Goal: Navigation & Orientation: Find specific page/section

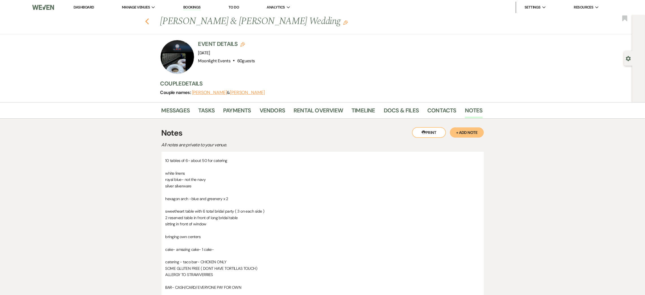
click at [149, 21] on use "button" at bounding box center [147, 21] width 4 height 6
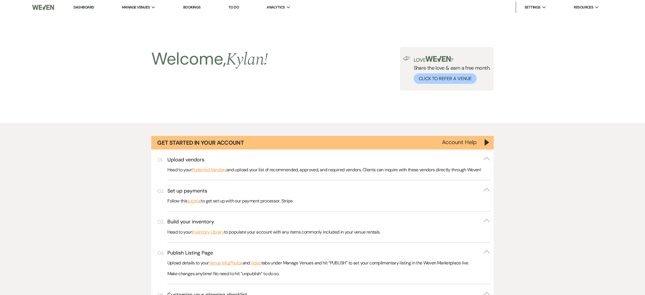
scroll to position [509, 0]
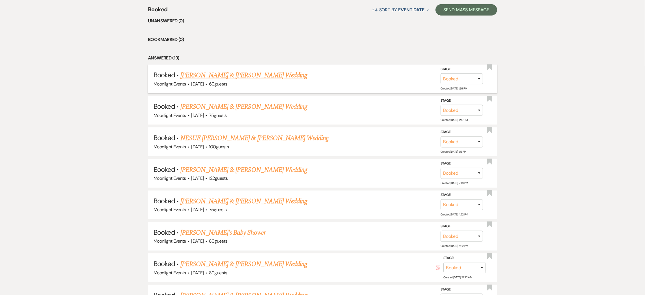
click at [262, 74] on link "[PERSON_NAME] & [PERSON_NAME] Wedding" at bounding box center [243, 75] width 127 height 10
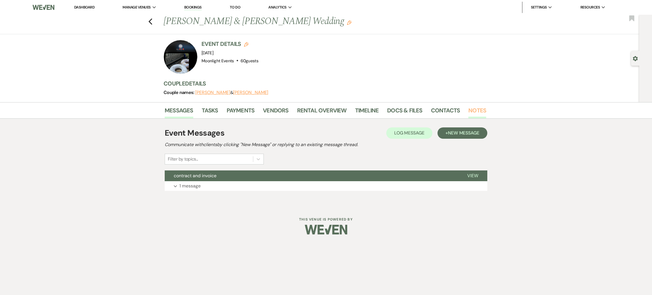
click at [475, 111] on link "Notes" at bounding box center [477, 112] width 18 height 12
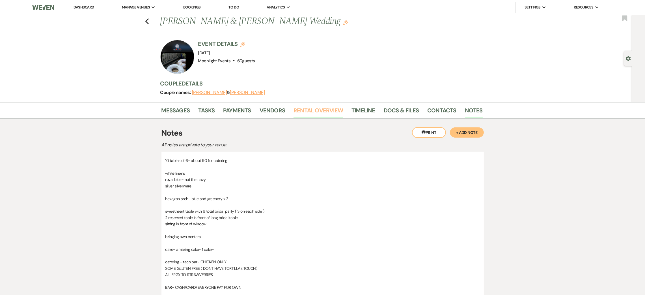
click at [326, 108] on link "Rental Overview" at bounding box center [318, 112] width 49 height 12
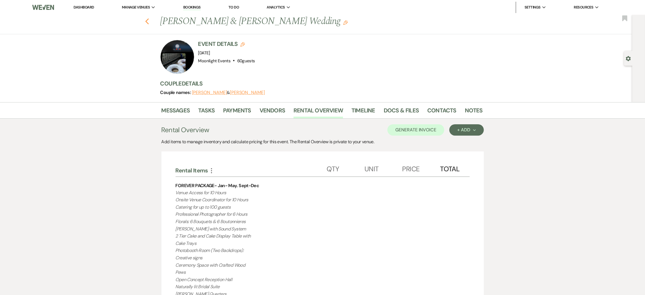
click at [149, 22] on icon "Previous" at bounding box center [147, 21] width 4 height 7
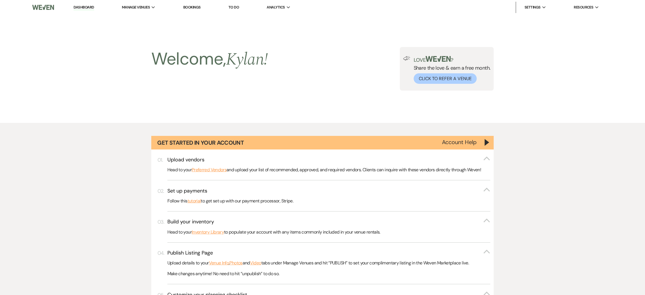
scroll to position [509, 0]
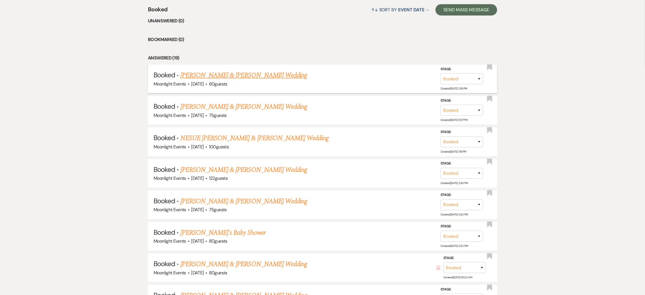
click at [240, 74] on link "[PERSON_NAME] & [PERSON_NAME] Wedding" at bounding box center [243, 75] width 127 height 10
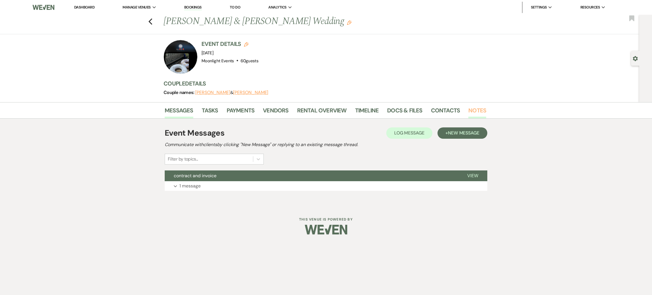
click at [482, 107] on link "Notes" at bounding box center [477, 112] width 18 height 12
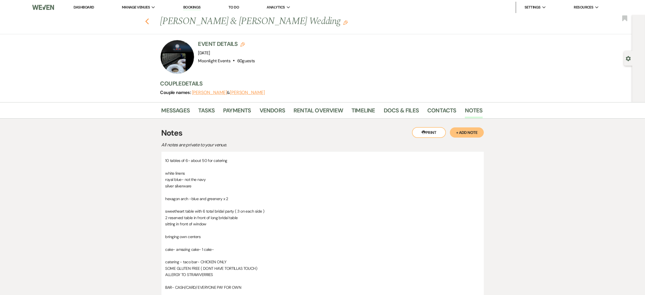
click at [149, 17] on button "Previous" at bounding box center [147, 21] width 4 height 8
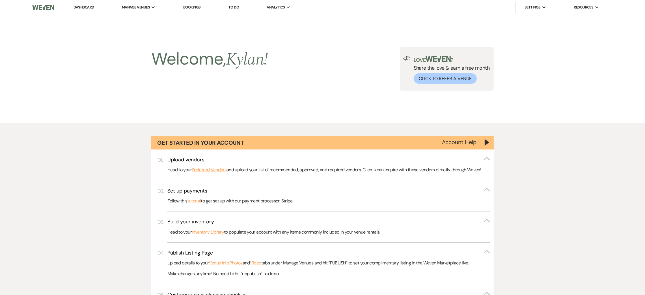
scroll to position [509, 0]
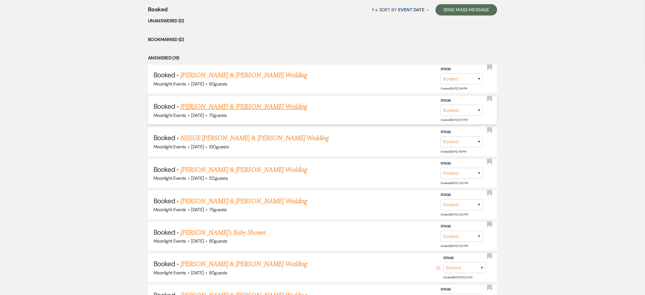
click at [230, 104] on link "[PERSON_NAME] & [PERSON_NAME] Wedding" at bounding box center [243, 107] width 127 height 10
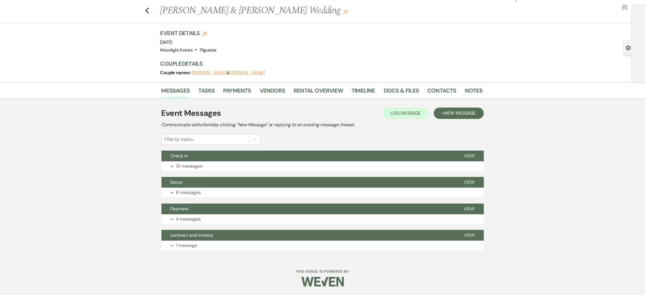
scroll to position [11, 0]
click at [465, 91] on link "Notes" at bounding box center [474, 92] width 18 height 12
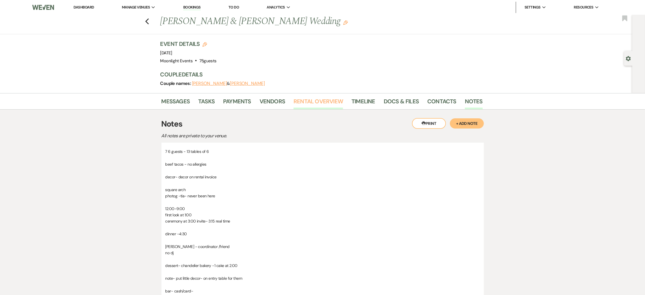
click at [317, 102] on link "Rental Overview" at bounding box center [318, 103] width 49 height 12
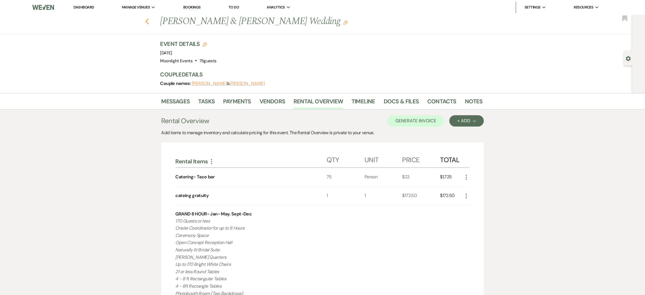
click at [149, 22] on use "button" at bounding box center [147, 21] width 4 height 6
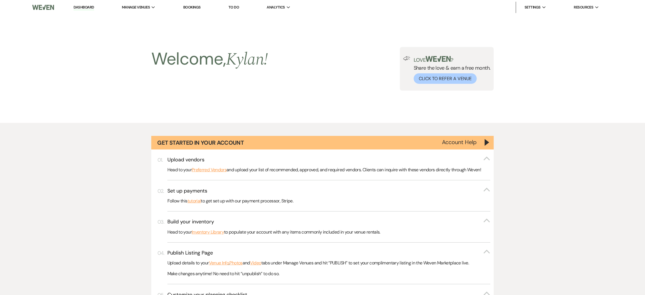
scroll to position [509, 0]
